Goal: Book appointment/travel/reservation

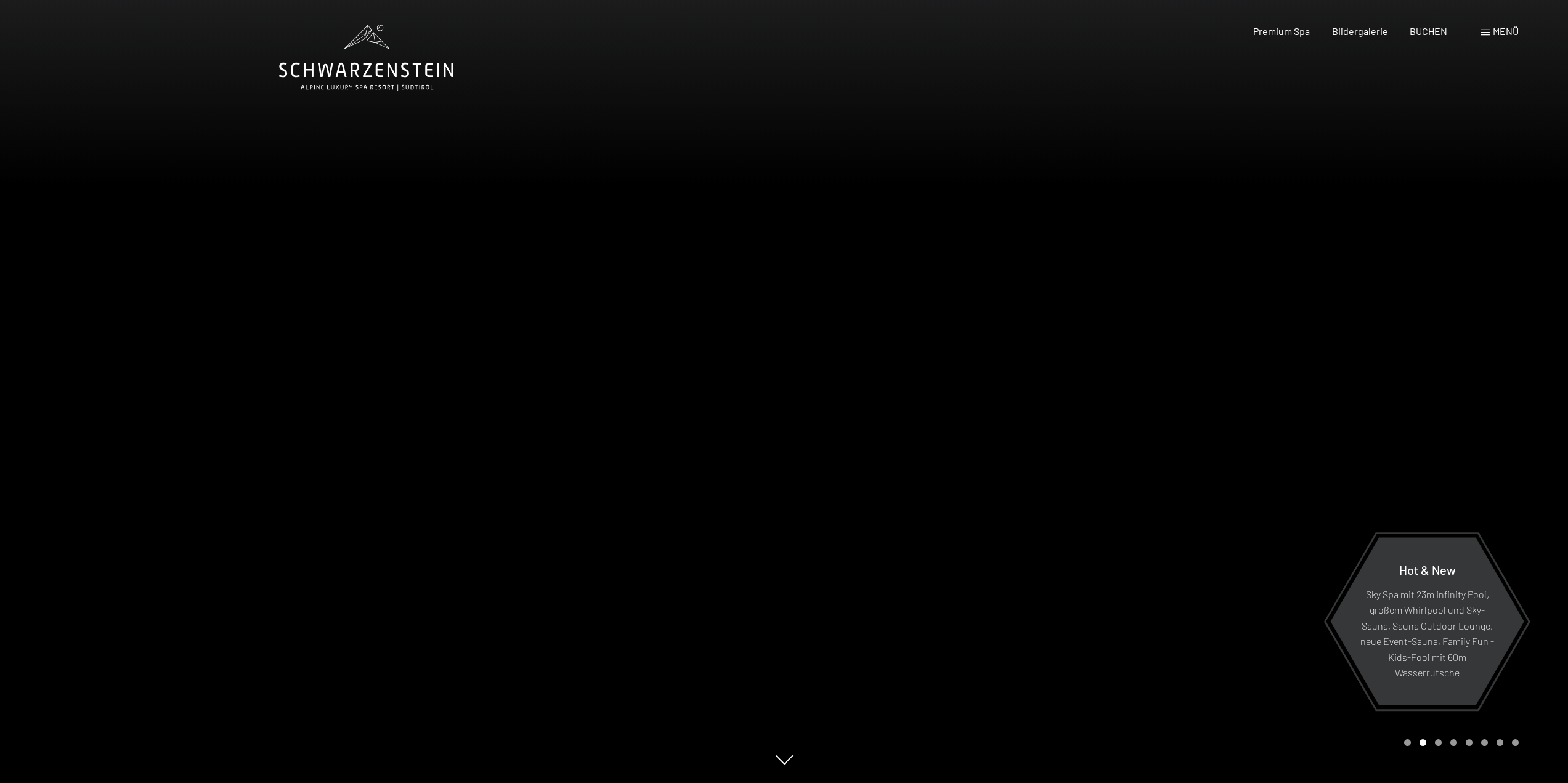
click at [1495, 31] on span "Menü" at bounding box center [1505, 31] width 26 height 12
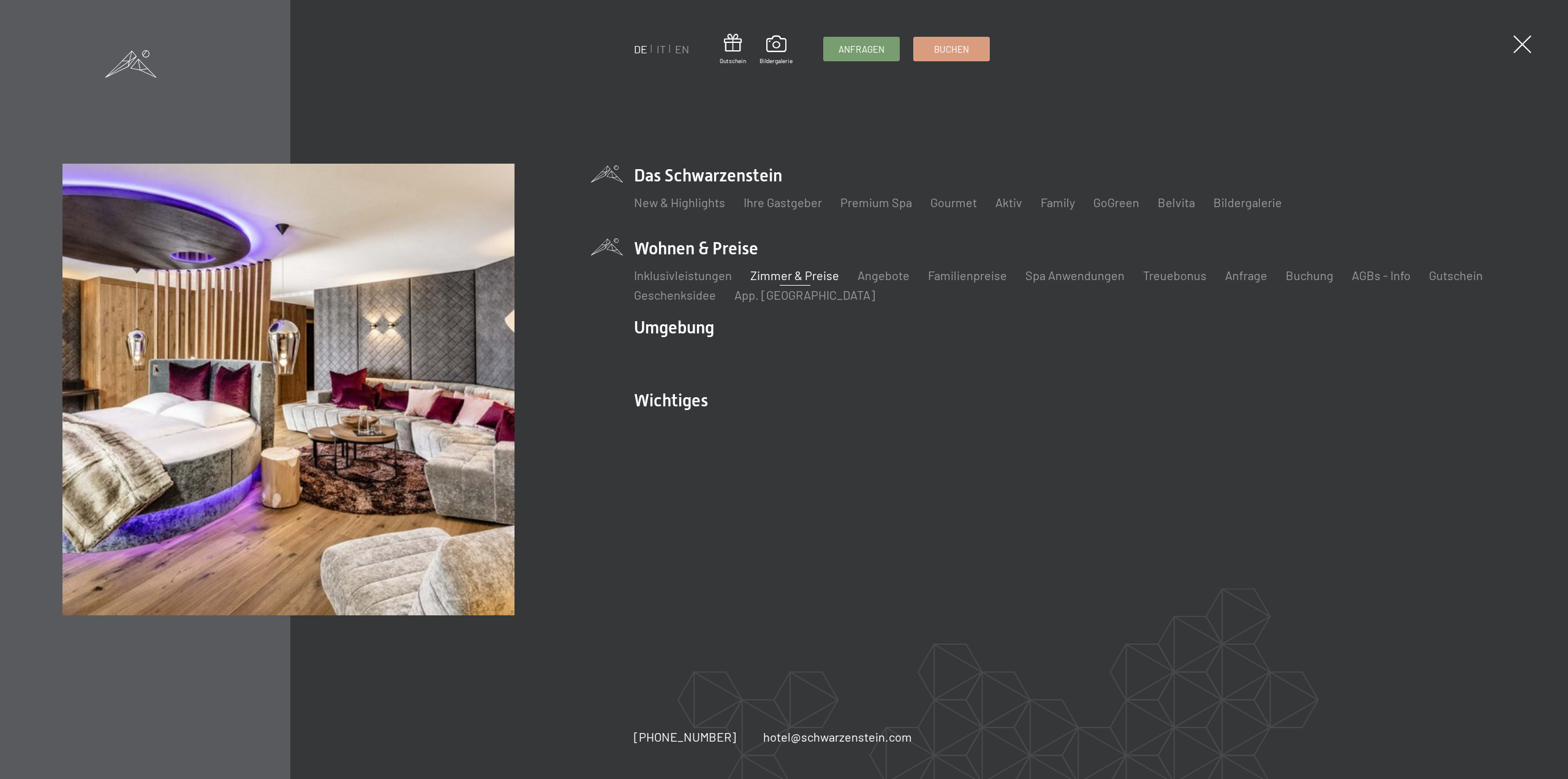
click at [772, 273] on link "Zimmer & Preise" at bounding box center [794, 275] width 89 height 15
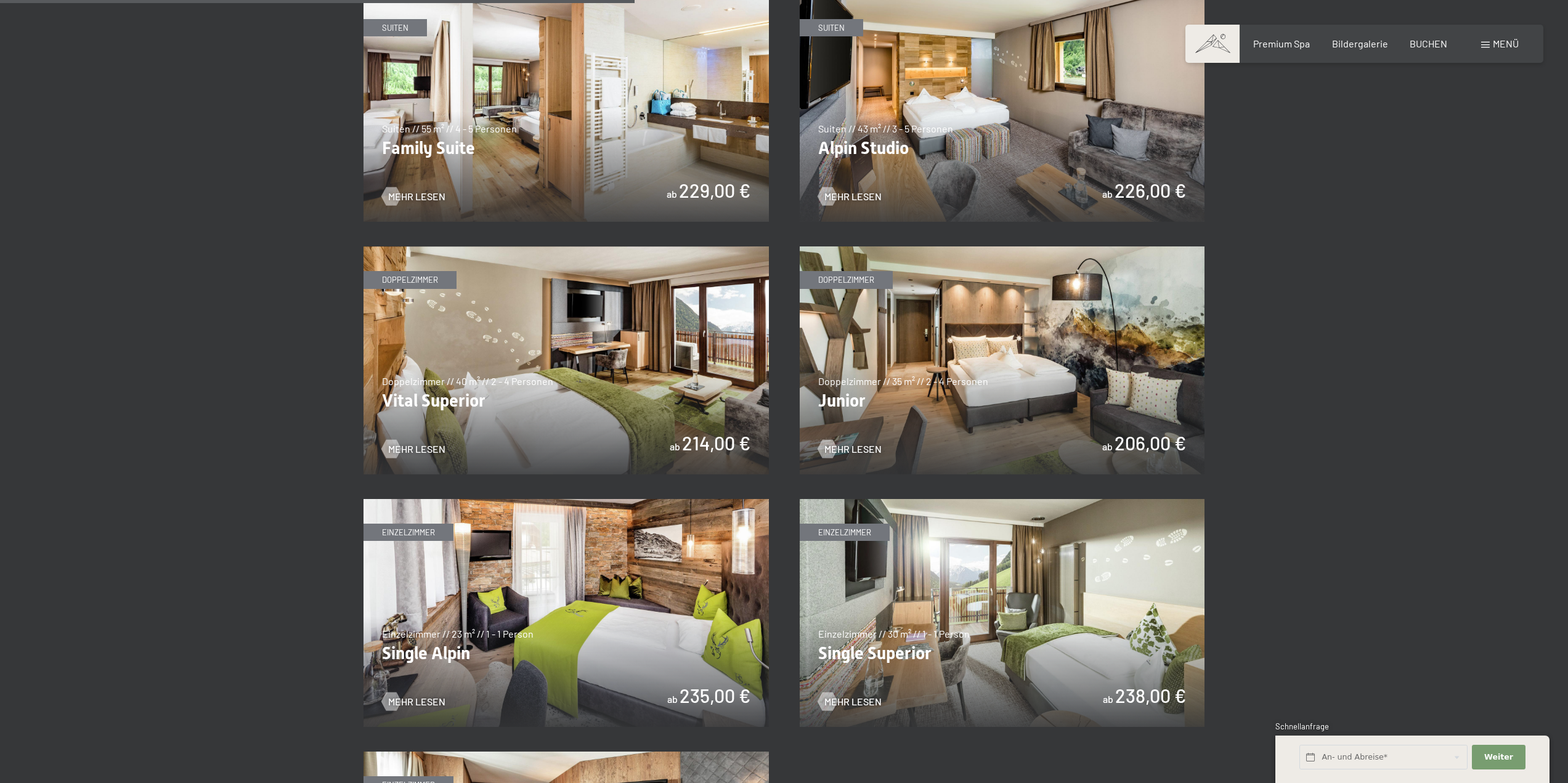
scroll to position [1601, 0]
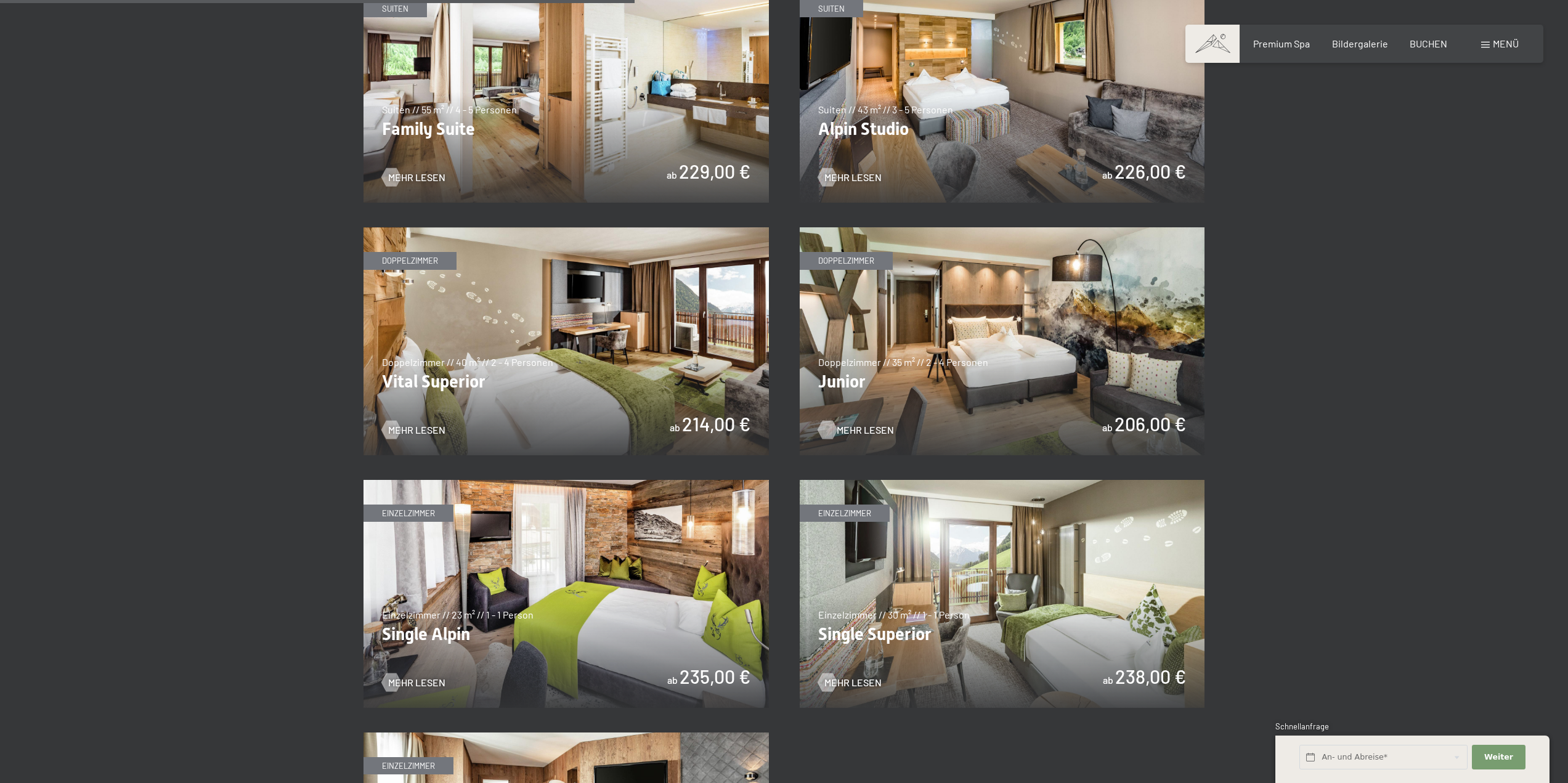
click at [865, 427] on span "Mehr Lesen" at bounding box center [865, 430] width 58 height 13
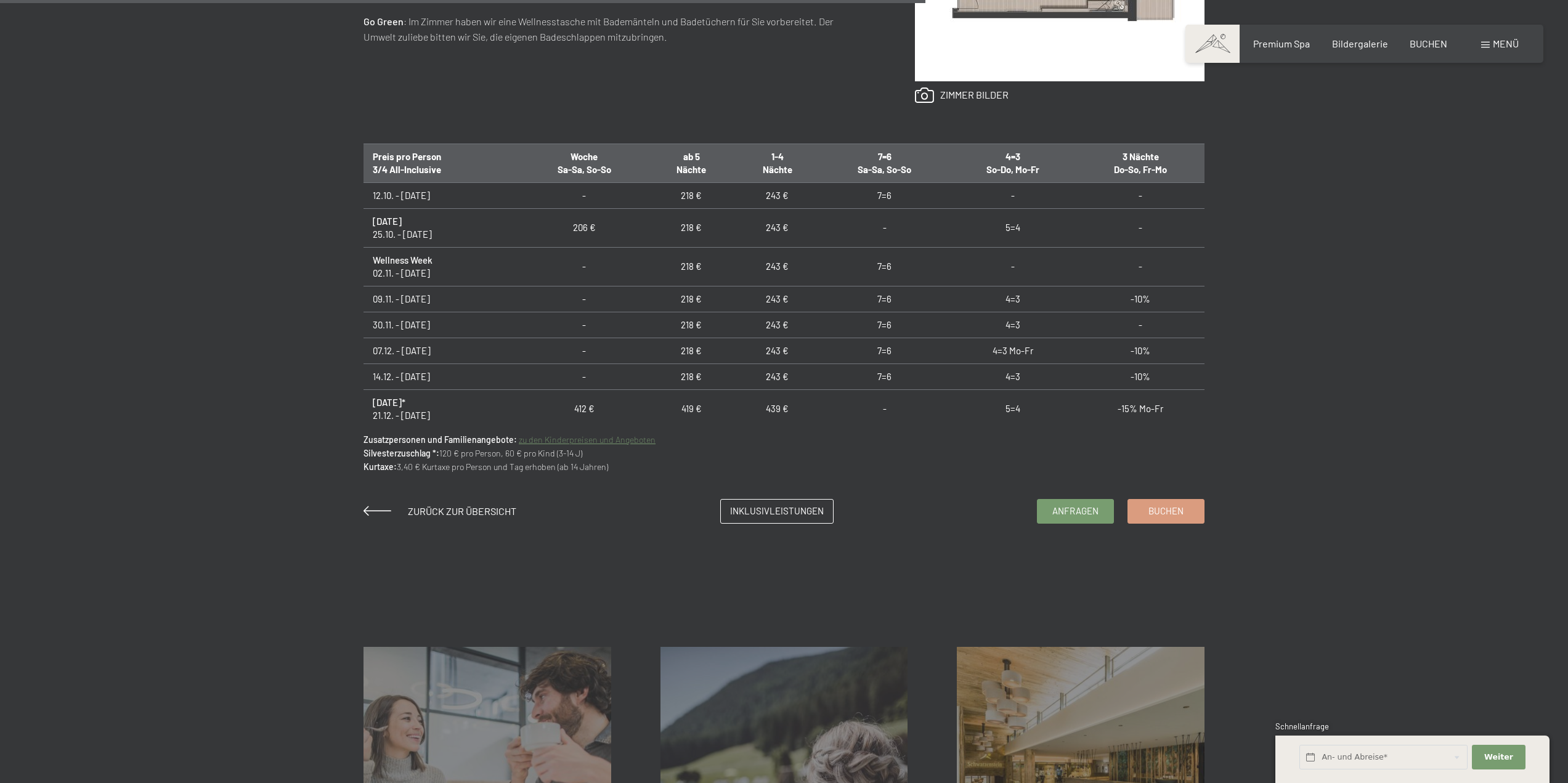
scroll to position [862, 0]
